Goal: Check status: Check status

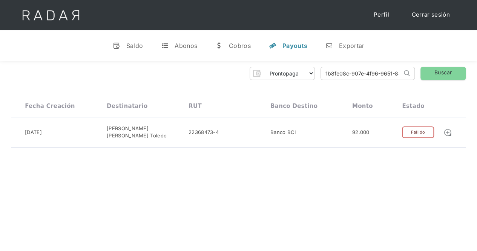
click at [344, 76] on input "1b8fe08c-907e-4f96-9651-8ad6e80e39f5" at bounding box center [361, 73] width 81 height 12
paste input "79d00821-77b7-44f2-82c2-95bc1247bdbd"
type input "79d00821-77b7-44f2-82c2-95bc1247bdbd"
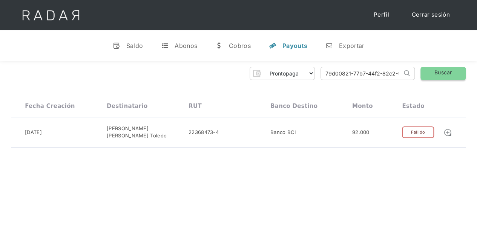
click at [447, 77] on link "Buscar" at bounding box center [443, 73] width 45 height 13
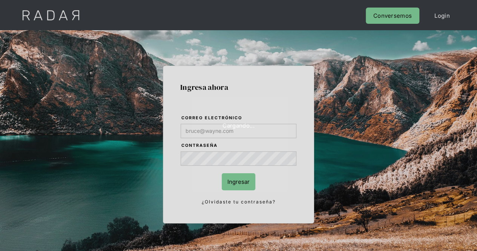
type input "[PERSON_NAME][EMAIL_ADDRESS][DOMAIN_NAME]"
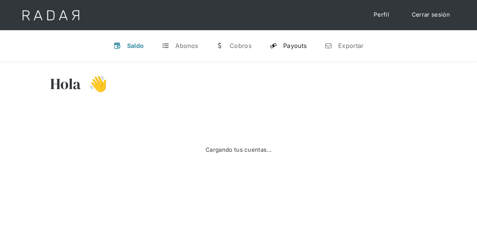
click at [280, 48] on link "y Payouts" at bounding box center [288, 46] width 49 height 20
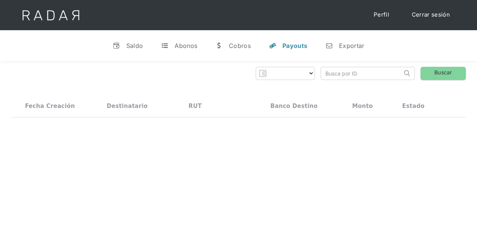
select select "prontopaga"
click at [380, 75] on input "search" at bounding box center [361, 73] width 81 height 12
paste input "79d00821-77b7-44f2-82c2-95bc1247bdbd"
click at [351, 71] on input "79d00821-77b7-44f2-82c2-95bc1247bdbd" at bounding box center [361, 73] width 81 height 12
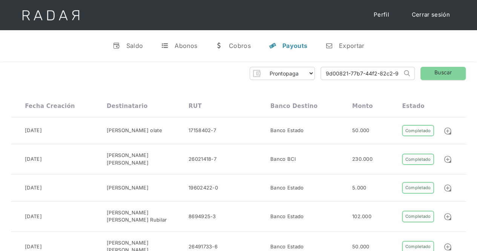
scroll to position [0, 0]
type input "79d00821-77b7-44f2-82c2-95bc1247bdbd"
click at [435, 79] on link "Buscar" at bounding box center [443, 73] width 45 height 13
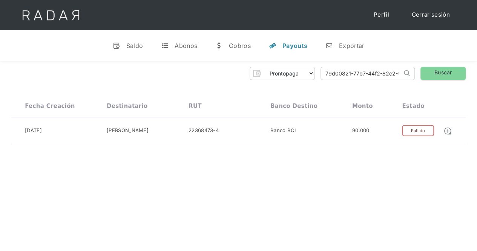
click at [342, 72] on input "79d00821-77b7-44f2-82c2-95bc1247bdbd" at bounding box center [361, 73] width 81 height 12
paste input "58411b85-05e3-4701-8958-dfe10c0ffd24"
type input "58411b85-05e3-4701-8958-dfe10c0ffd24"
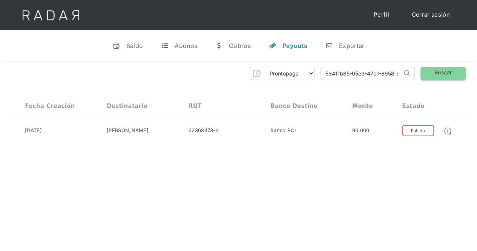
click at [445, 74] on link "Buscar" at bounding box center [443, 73] width 45 height 13
